Goal: Information Seeking & Learning: Learn about a topic

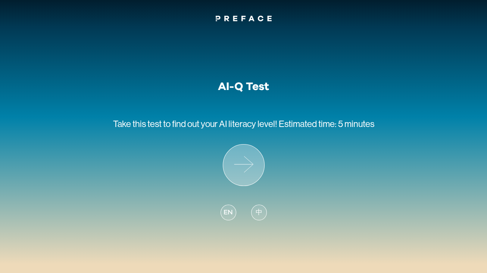
click at [244, 167] on icon at bounding box center [243, 164] width 41 height 41
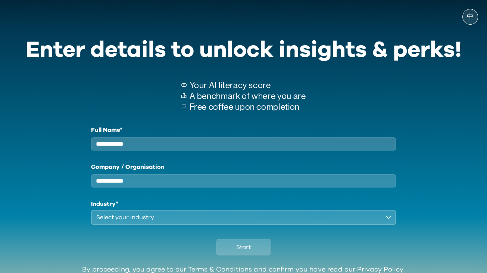
click at [175, 150] on input "Full Name*" at bounding box center [243, 143] width 305 height 13
type input "**********"
click at [170, 222] on div "Select your industry" at bounding box center [238, 217] width 284 height 9
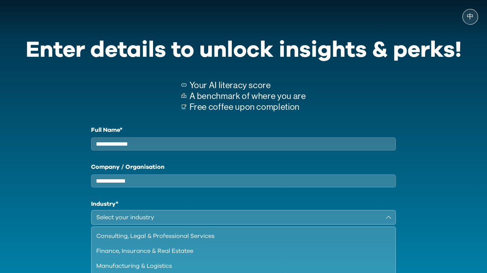
scroll to position [49, 0]
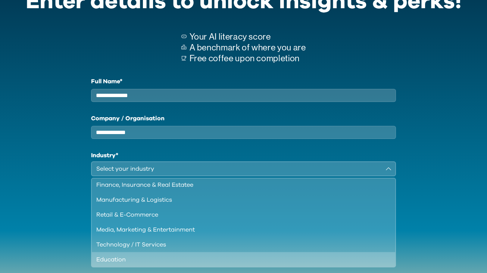
click at [119, 264] on div "Education" at bounding box center [239, 259] width 286 height 9
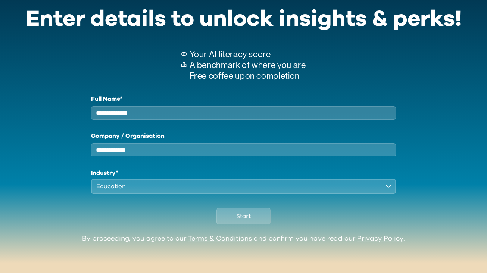
scroll to position [37, 0]
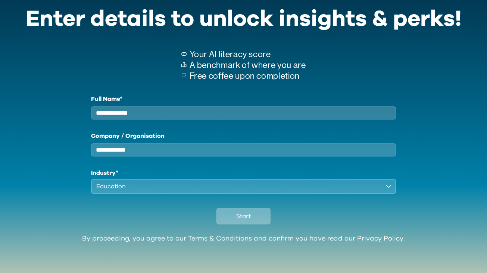
click at [249, 217] on span "Start" at bounding box center [243, 216] width 15 height 9
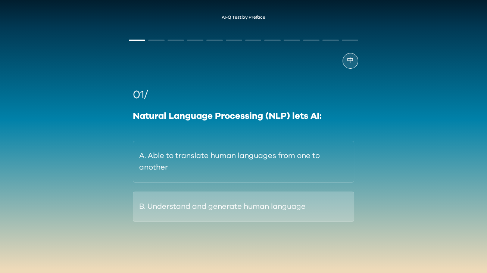
click at [321, 201] on button "B. Understand and generate human language" at bounding box center [243, 207] width 221 height 30
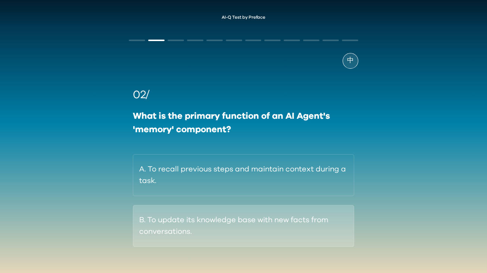
click at [264, 218] on button "B. To update its knowledge base with new facts from conversations." at bounding box center [243, 226] width 221 height 42
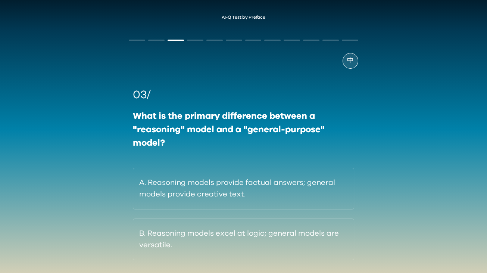
scroll to position [29, 0]
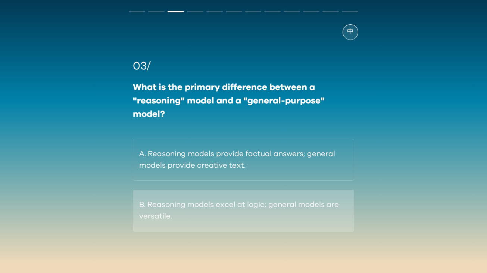
click at [295, 208] on button "B. Reasoning models excel at logic; general models are versatile." at bounding box center [243, 211] width 221 height 42
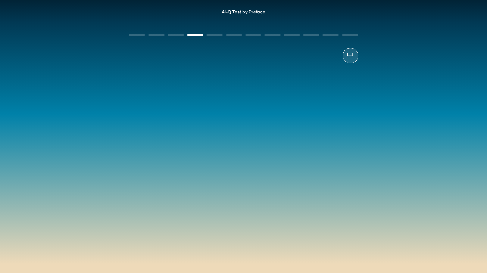
scroll to position [5, 0]
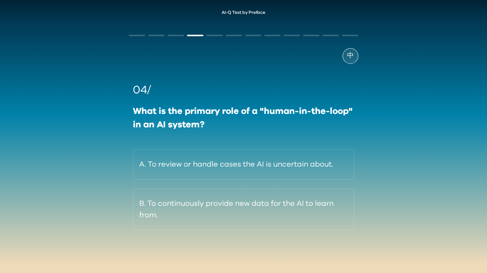
click at [295, 208] on button "B. To continuously provide new data for the AI to learn from." at bounding box center [243, 210] width 221 height 42
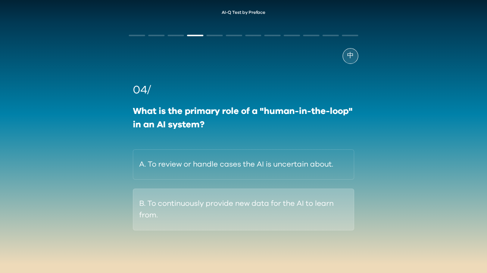
click at [295, 208] on button "B. To continuously provide new data for the AI to learn from." at bounding box center [243, 210] width 221 height 42
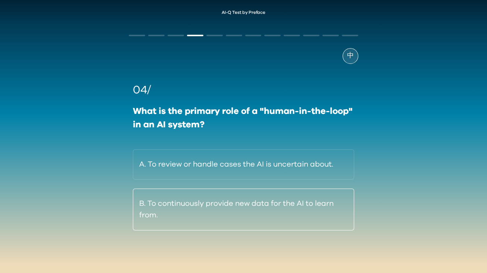
click at [295, 208] on button "B. To continuously provide new data for the AI to learn from." at bounding box center [243, 210] width 221 height 42
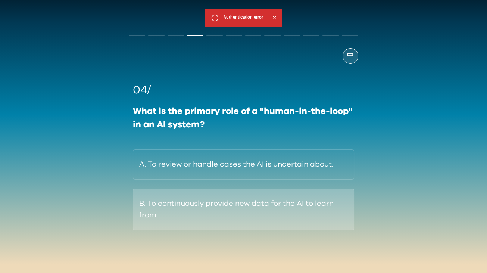
click at [268, 201] on button "B. To continuously provide new data for the AI to learn from." at bounding box center [243, 210] width 221 height 42
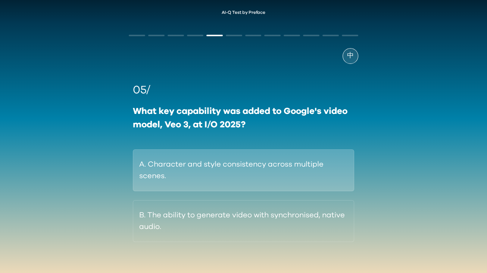
click at [297, 168] on button "A. Character and style consistency across multiple scenes." at bounding box center [243, 170] width 221 height 42
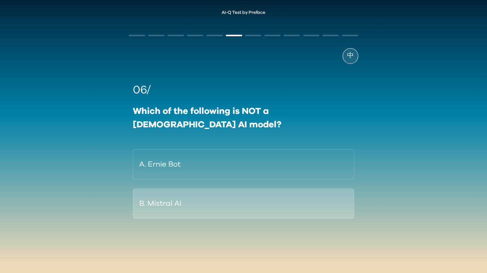
click at [274, 189] on button "B. Mistral AI" at bounding box center [243, 204] width 221 height 30
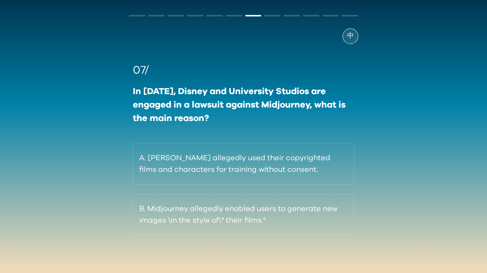
scroll to position [29, 0]
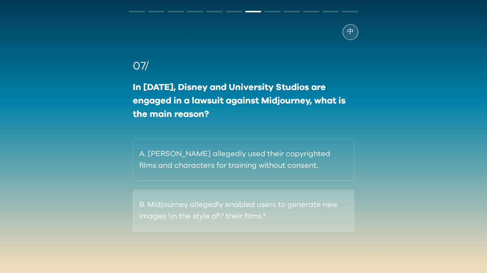
click at [271, 209] on button "B. Midjourney allegedly enabled users to generate new images \in the style of\"…" at bounding box center [243, 211] width 221 height 42
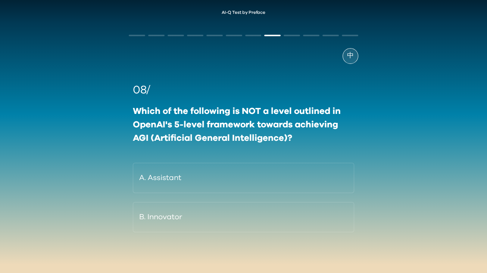
scroll to position [6, 0]
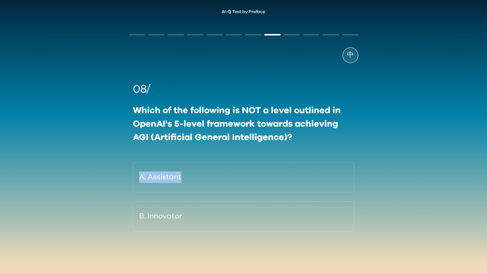
drag, startPoint x: 376, startPoint y: 146, endPoint x: 386, endPoint y: 139, distance: 11.9
click at [386, 139] on div "AI-Q Test by Preface 中 08/ Which of the following is NOT a level outlined in Op…" at bounding box center [243, 137] width 487 height 271
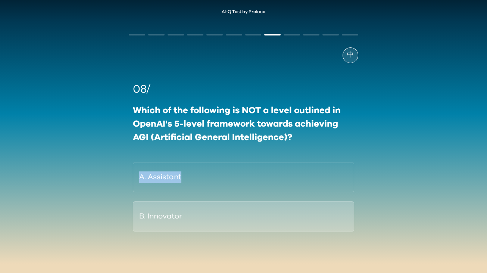
click at [287, 216] on button "B. Innovator" at bounding box center [243, 216] width 221 height 30
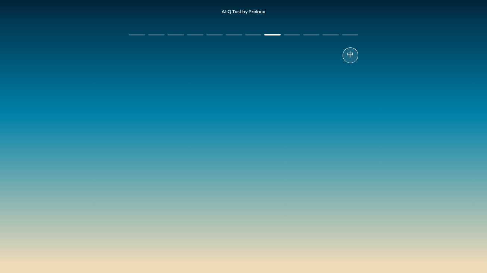
scroll to position [5, 0]
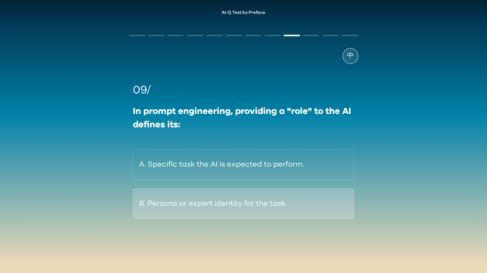
click at [298, 197] on button "B. Persona or expert identity for the task." at bounding box center [243, 204] width 221 height 30
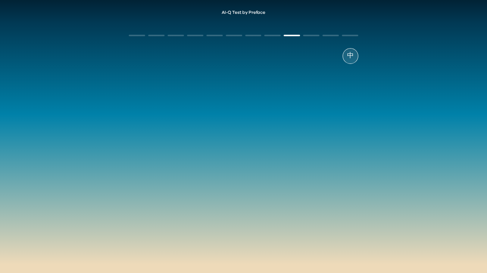
click at [298, 197] on div "09/ In prompt engineering, providing a "role" to the AI defines its: A. Specifi…" at bounding box center [243, 150] width 229 height 137
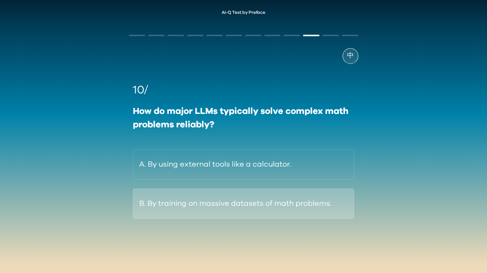
click at [286, 200] on button "B. By training on massive datasets of math problems." at bounding box center [243, 204] width 221 height 30
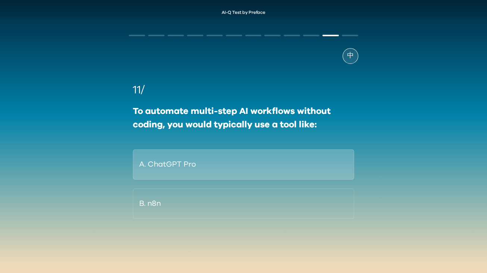
click at [278, 168] on button "A. ChatGPT Pro" at bounding box center [243, 164] width 221 height 30
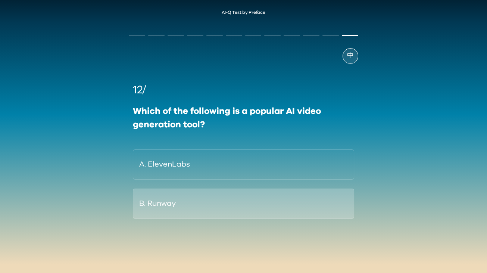
click at [255, 199] on button "B. Runway" at bounding box center [243, 204] width 221 height 30
